Goal: Obtain resource: Obtain resource

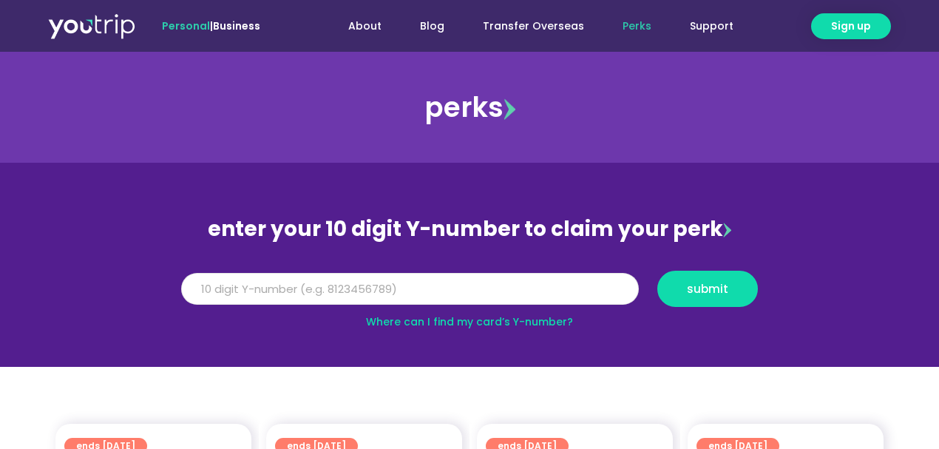
click at [520, 291] on input "Y Number" at bounding box center [410, 289] width 458 height 33
click at [462, 293] on input "Y Number" at bounding box center [410, 289] width 458 height 33
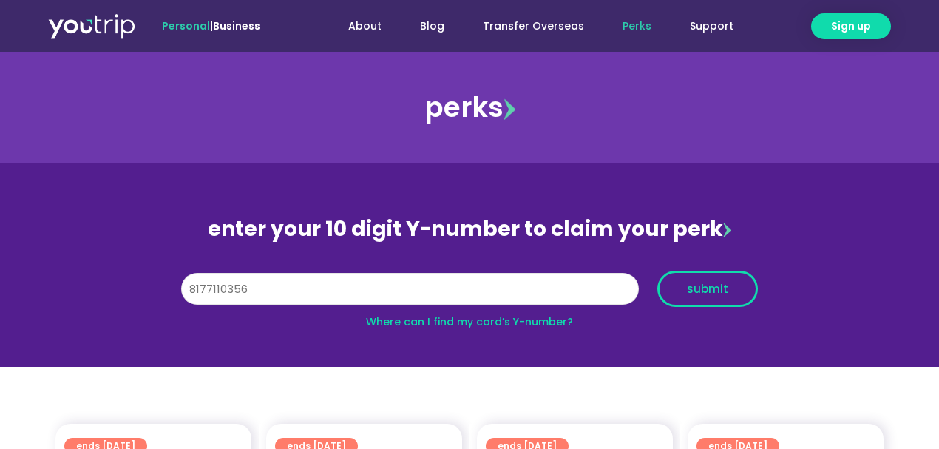
type input "8177110356"
click at [719, 287] on span "submit" at bounding box center [707, 288] width 41 height 11
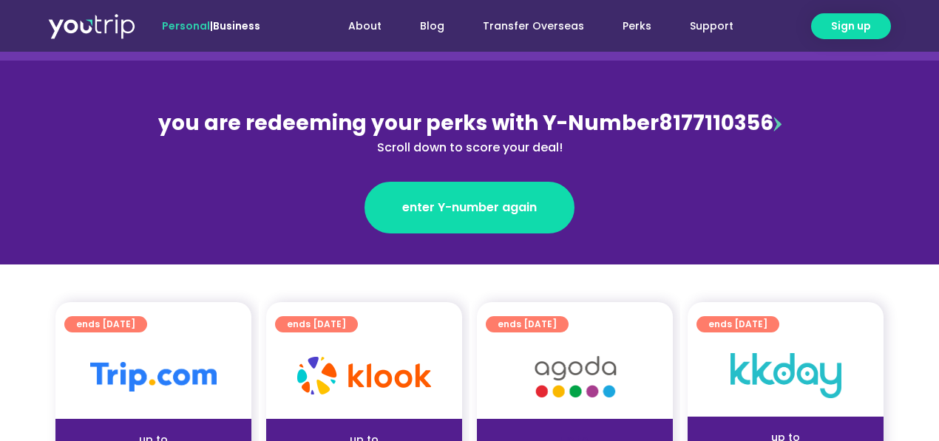
scroll to position [197, 0]
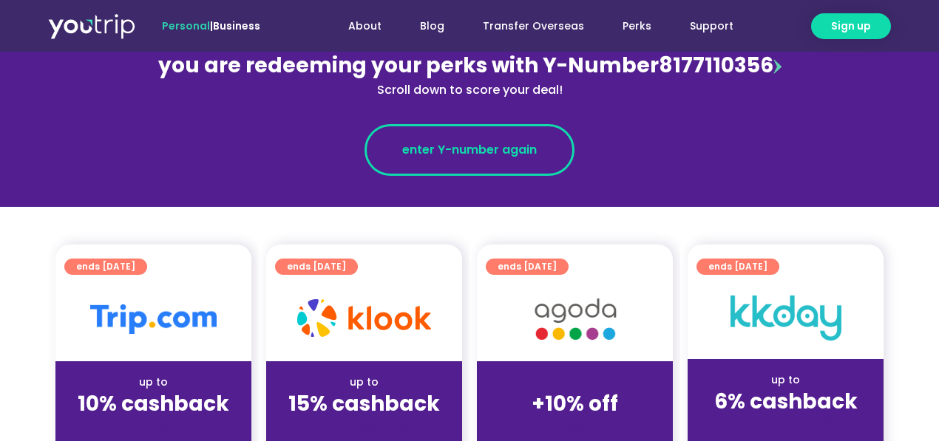
click at [546, 148] on link "enter Y-number again" at bounding box center [469, 150] width 210 height 52
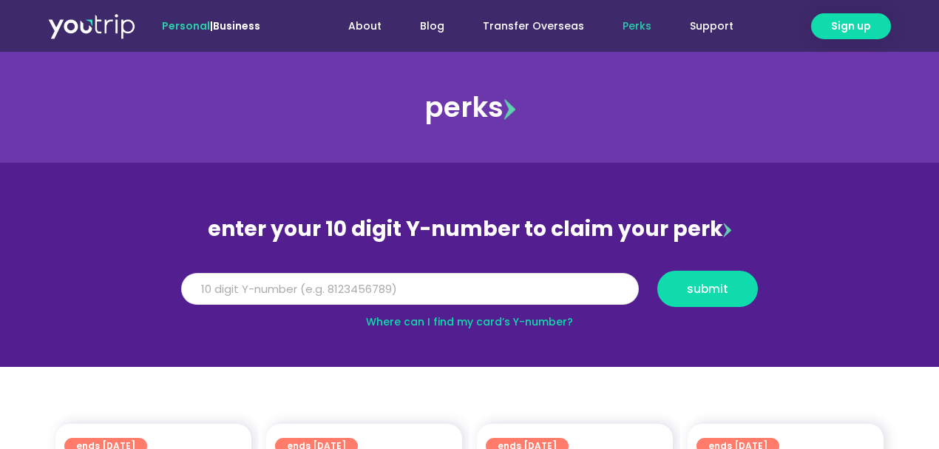
click at [567, 277] on input "Y Number" at bounding box center [410, 289] width 458 height 33
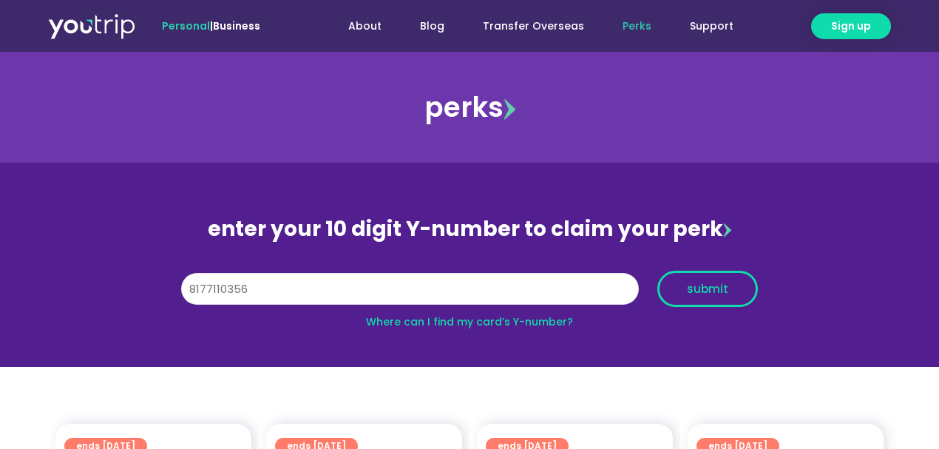
type input "8177110356"
click at [716, 296] on button "submit" at bounding box center [707, 289] width 101 height 36
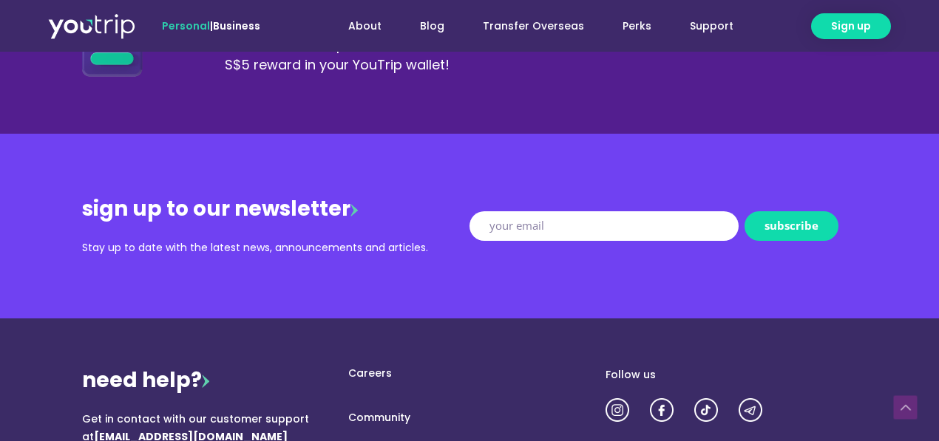
scroll to position [1725, 0]
